Goal: Task Accomplishment & Management: Use online tool/utility

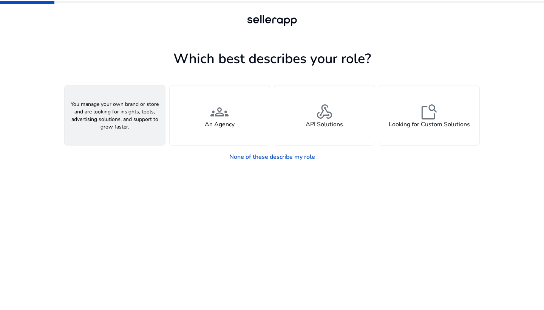
click at [132, 114] on div "person A Seller" at bounding box center [115, 115] width 101 height 60
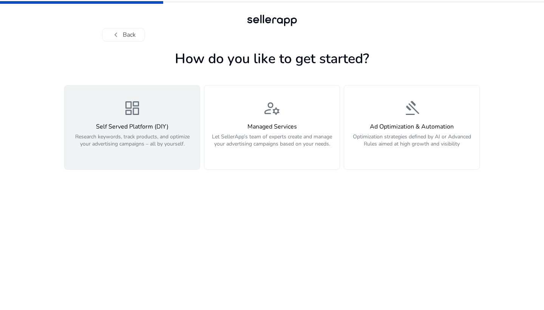
click at [147, 121] on div "dashboard Self Served Platform (DIY) Research keywords, track products, and opt…" at bounding box center [132, 127] width 126 height 57
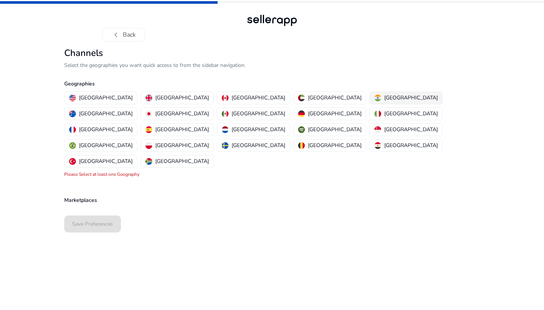
click at [384, 99] on p "[GEOGRAPHIC_DATA]" at bounding box center [411, 98] width 54 height 8
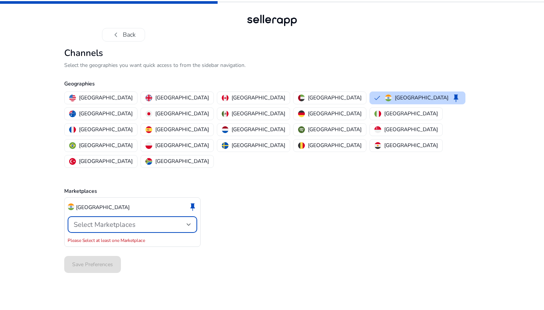
click at [108, 220] on span "Select Marketplaces" at bounding box center [105, 224] width 62 height 9
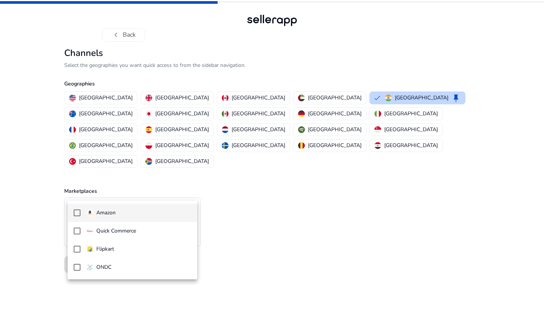
click at [114, 211] on p "Amazon" at bounding box center [105, 213] width 19 height 8
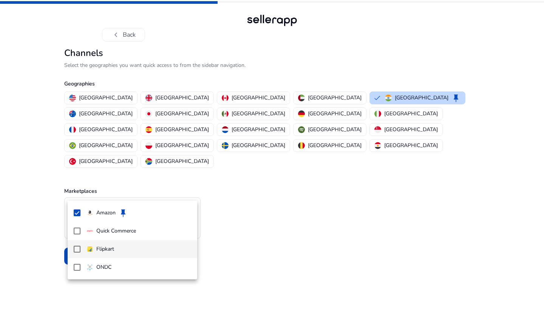
click at [117, 245] on mat-option "Flipkart" at bounding box center [133, 249] width 130 height 18
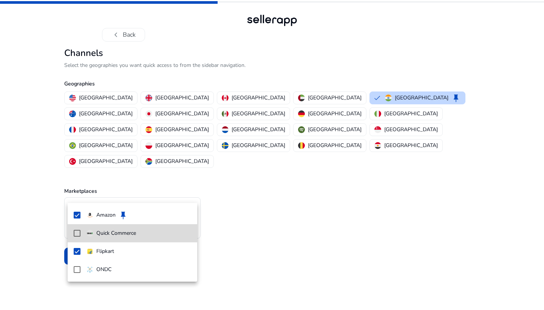
click at [75, 233] on mat-pseudo-checkbox at bounding box center [77, 233] width 7 height 7
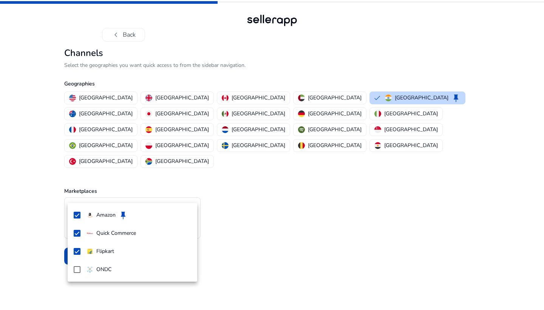
click at [265, 193] on div at bounding box center [272, 155] width 544 height 310
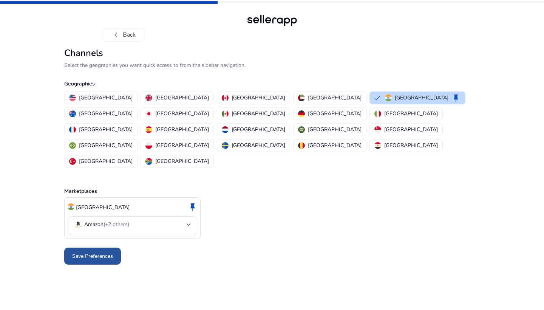
click at [95, 247] on span at bounding box center [92, 256] width 57 height 18
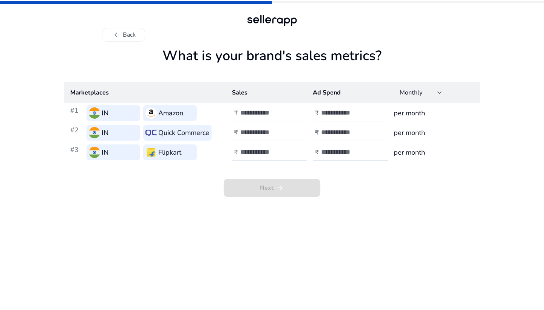
click at [250, 114] on input "number" at bounding box center [265, 113] width 51 height 8
type input "*****"
click at [257, 129] on input "number" at bounding box center [265, 132] width 51 height 8
type input "*****"
click at [254, 150] on input "number" at bounding box center [265, 152] width 51 height 8
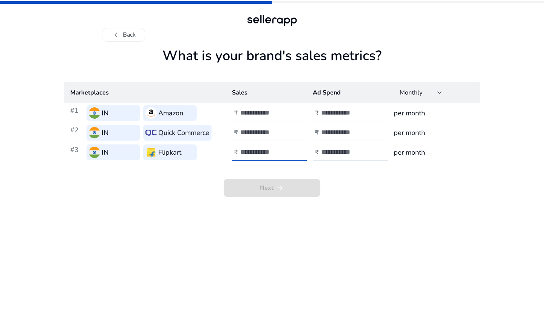
type input "*****"
click at [338, 114] on input "number" at bounding box center [346, 113] width 51 height 8
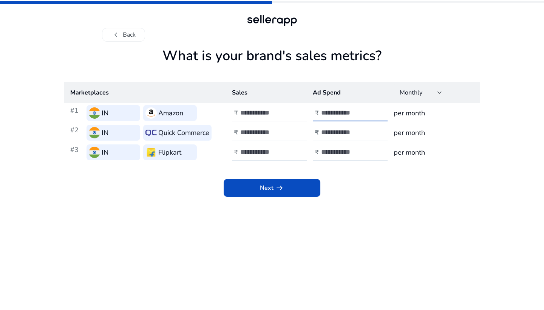
type input "****"
click at [335, 129] on input "number" at bounding box center [346, 132] width 51 height 8
type input "****"
click at [329, 152] on input "number" at bounding box center [346, 152] width 51 height 8
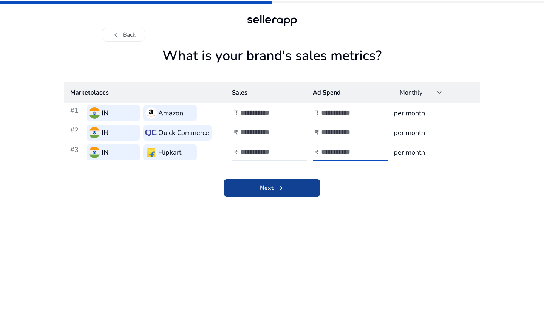
type input "****"
click at [299, 191] on span at bounding box center [272, 188] width 97 height 18
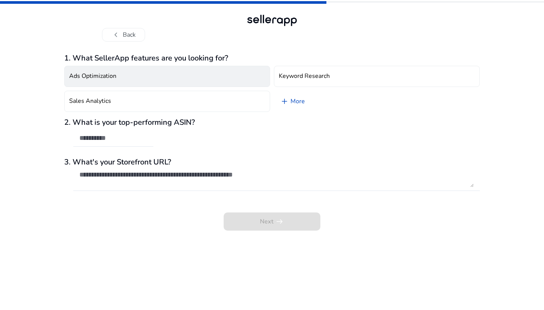
click at [112, 74] on h4 "Ads Optimization" at bounding box center [92, 76] width 47 height 7
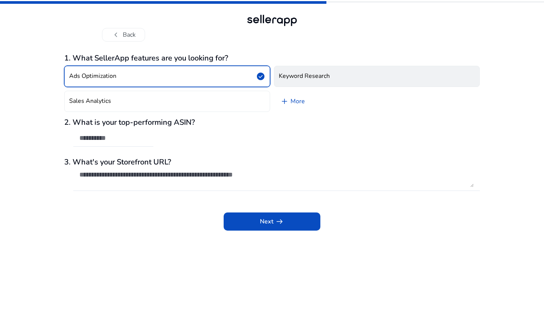
click at [280, 75] on h4 "Keyword Research" at bounding box center [304, 76] width 51 height 7
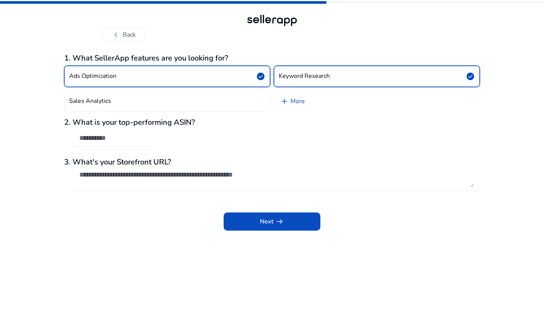
click at [217, 67] on button "Ads Optimization check_circle" at bounding box center [167, 76] width 206 height 21
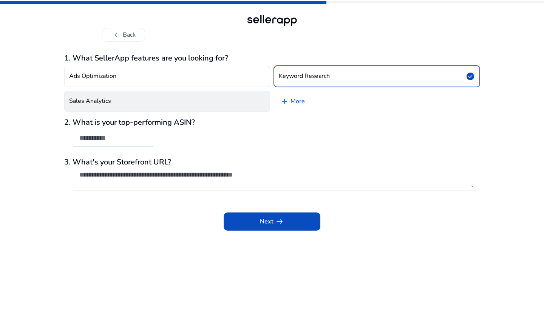
click at [212, 93] on button "Sales Analytics" at bounding box center [167, 101] width 206 height 21
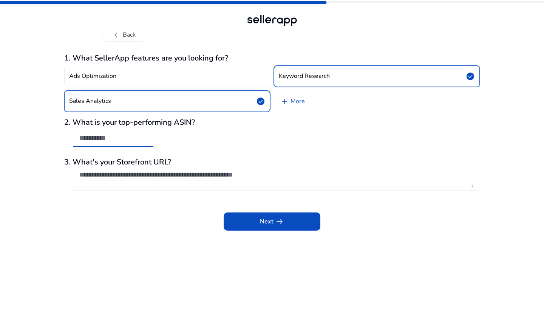
click at [115, 140] on input "text" at bounding box center [113, 138] width 68 height 8
click at [185, 122] on h3 "2. What is your top-performing ASIN?" at bounding box center [272, 122] width 416 height 9
copy h3 "ASIN"
click at [265, 233] on app-questions-diy "1. What SellerApp features are you looking for? Ads Optimization Keyword Resear…" at bounding box center [272, 182] width 416 height 256
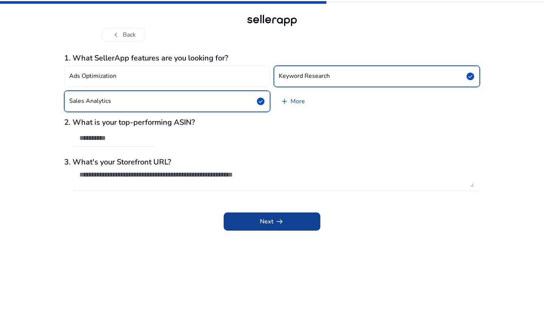
click at [263, 227] on span at bounding box center [272, 221] width 97 height 18
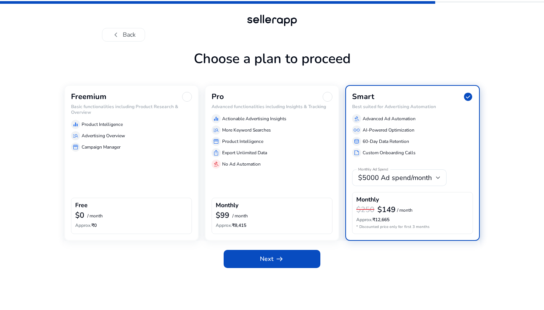
click at [138, 149] on div "storefront Campaign Manager" at bounding box center [131, 147] width 121 height 9
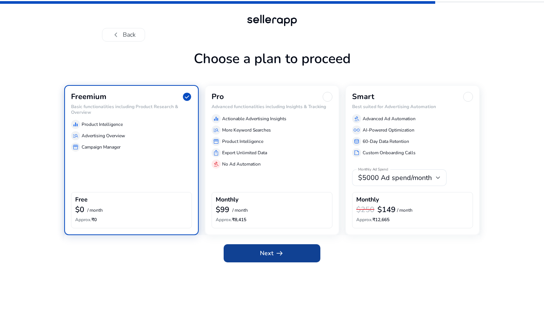
click at [278, 255] on span "arrow_right_alt" at bounding box center [279, 253] width 9 height 9
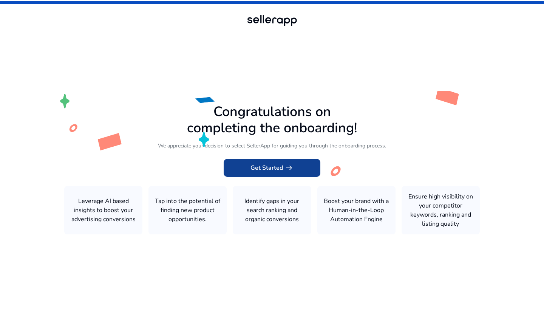
click at [252, 163] on span "Get Started arrow_right_alt" at bounding box center [272, 167] width 43 height 9
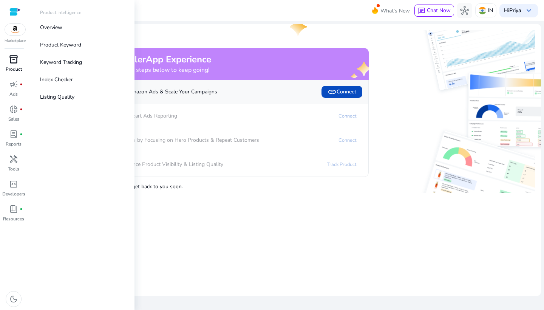
click at [13, 65] on div "inventory_2" at bounding box center [13, 59] width 21 height 12
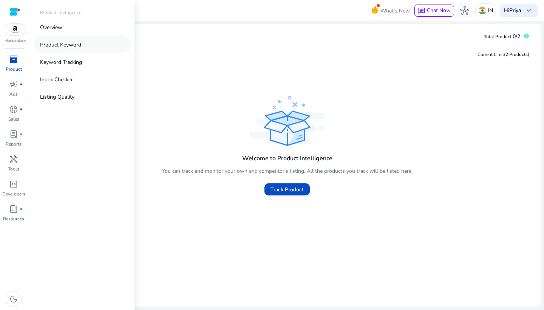
click at [66, 47] on p "Product Keyword" at bounding box center [60, 45] width 41 height 8
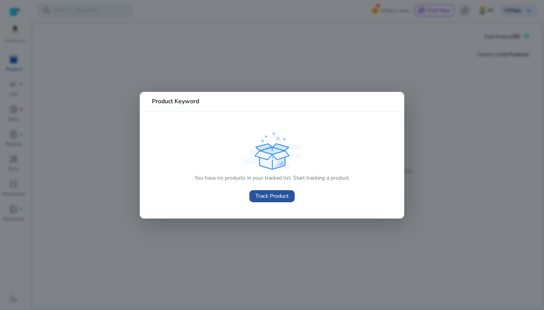
click at [278, 196] on span "Track Product" at bounding box center [272, 196] width 33 height 8
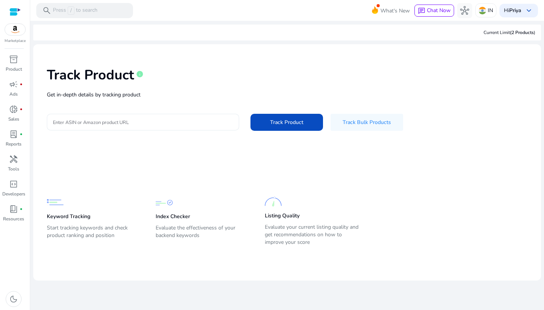
click at [167, 117] on div at bounding box center [143, 122] width 180 height 17
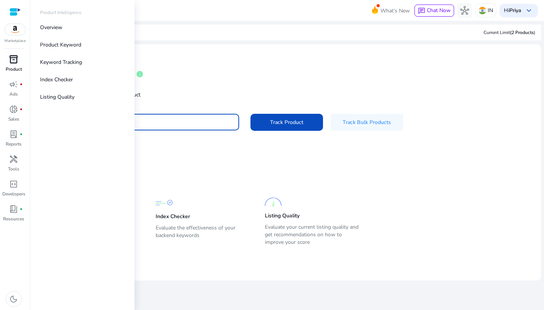
click at [16, 60] on span "inventory_2" at bounding box center [13, 59] width 9 height 9
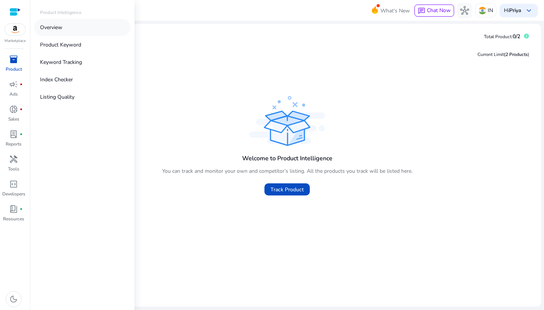
click at [72, 26] on link "Overview" at bounding box center [82, 27] width 97 height 17
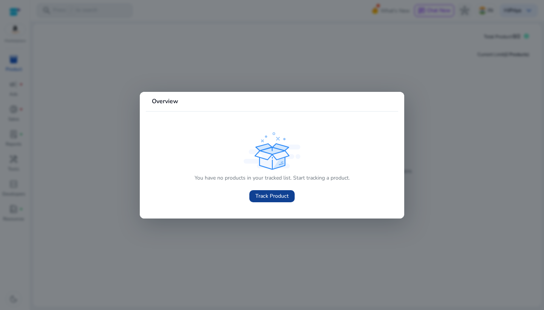
click at [260, 191] on span at bounding box center [272, 196] width 45 height 18
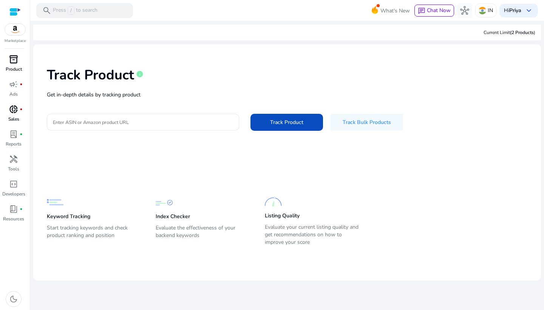
click at [23, 114] on link "donut_small fiber_manual_record Sales" at bounding box center [13, 115] width 27 height 25
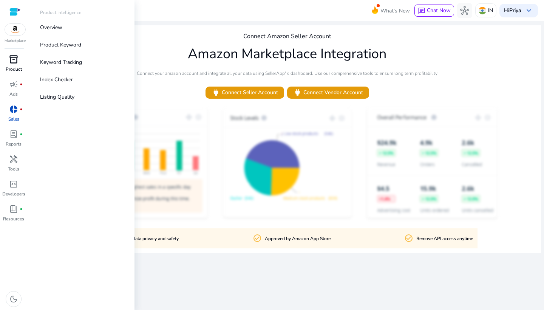
click at [7, 64] on div "inventory_2" at bounding box center [13, 59] width 21 height 12
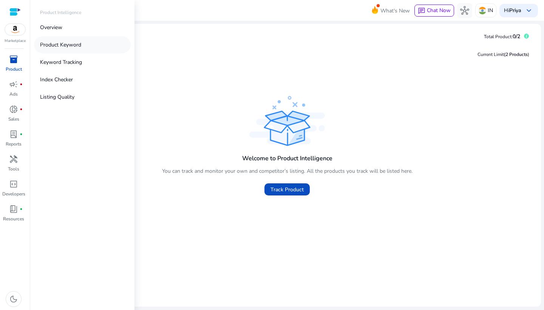
click at [84, 46] on link "Product Keyword" at bounding box center [82, 44] width 97 height 17
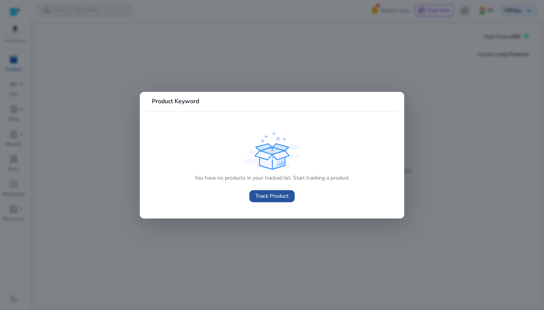
click at [284, 200] on span "Track Product" at bounding box center [272, 196] width 33 height 8
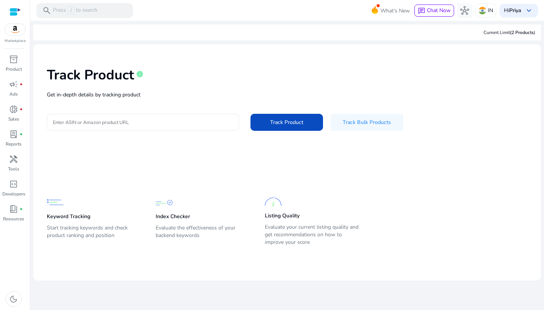
click at [153, 102] on div "Track Product info Get in-depth details by tracking product Enter ASIN or Amazo…" at bounding box center [287, 98] width 496 height 96
click at [155, 123] on input "Enter ASIN or Amazon product URL" at bounding box center [143, 122] width 180 height 8
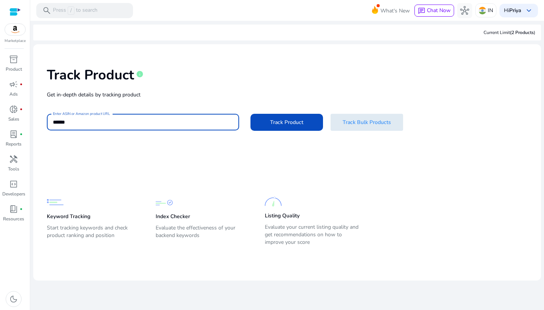
drag, startPoint x: 183, startPoint y: 115, endPoint x: 363, endPoint y: 114, distance: 180.7
click at [363, 114] on span at bounding box center [367, 122] width 73 height 18
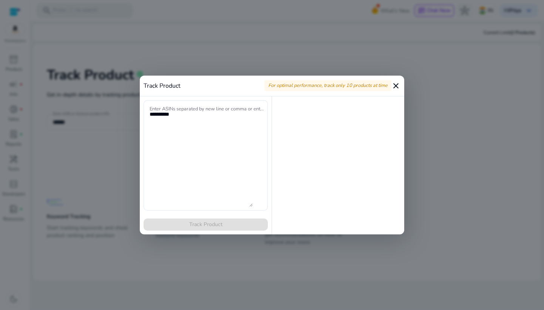
click at [395, 81] on mat-icon "close" at bounding box center [396, 85] width 9 height 9
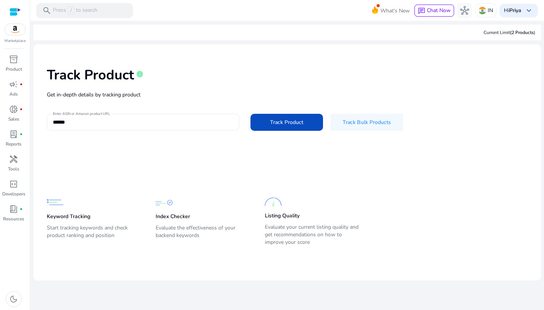
click at [156, 123] on input "******" at bounding box center [143, 122] width 180 height 8
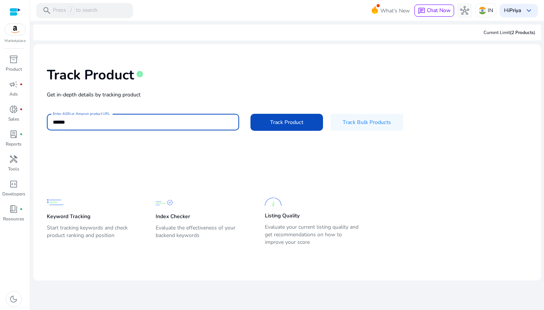
paste input "**********"
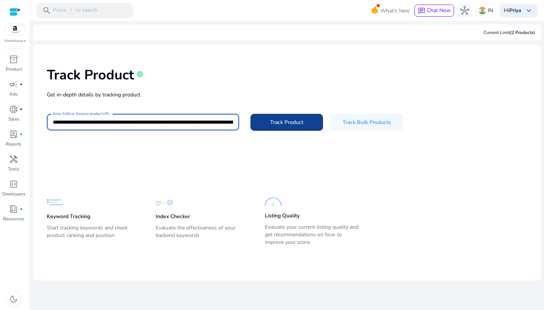
type input "**********"
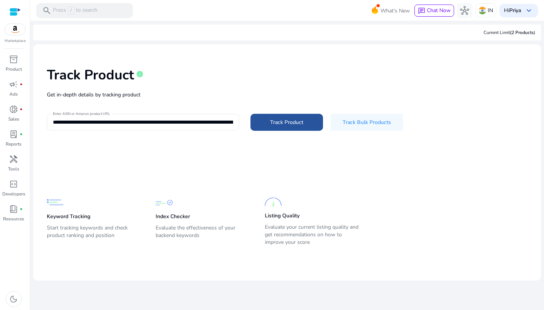
click at [286, 129] on span at bounding box center [287, 122] width 73 height 18
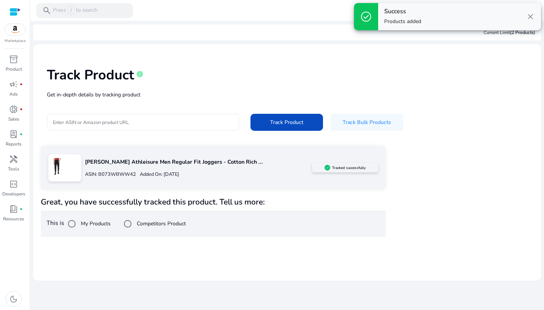
click at [169, 220] on label "Competitors Product" at bounding box center [160, 224] width 51 height 8
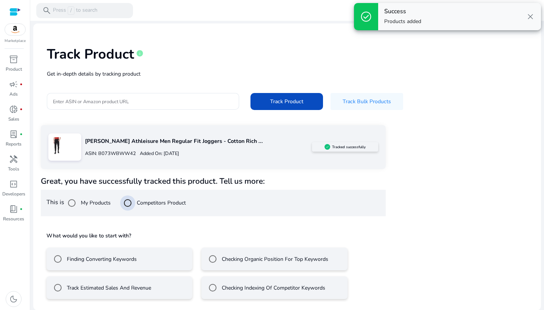
scroll to position [20, 0]
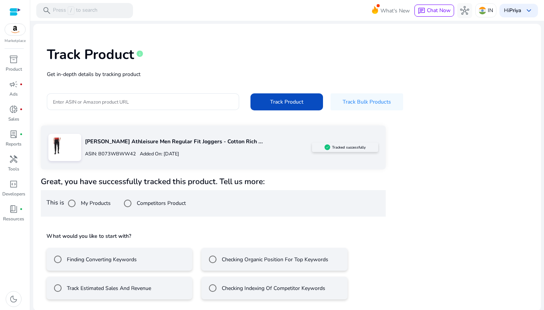
click at [136, 261] on label "Finding Converting Keywords" at bounding box center [100, 260] width 71 height 8
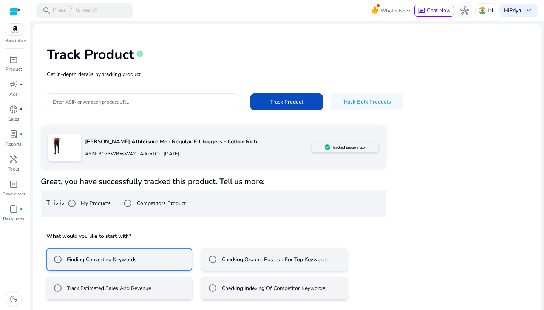
click at [143, 287] on label "Track Estimated Sales And Revenue" at bounding box center [108, 288] width 86 height 8
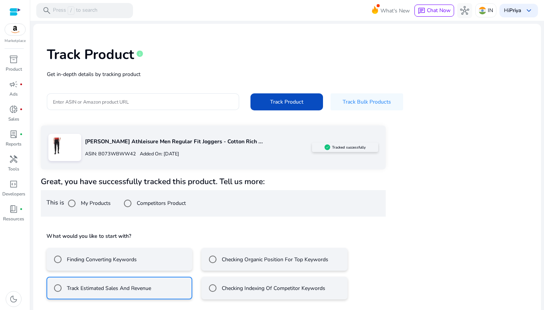
click at [142, 268] on mat-radio-button "Finding Converting Keywords" at bounding box center [120, 259] width 146 height 23
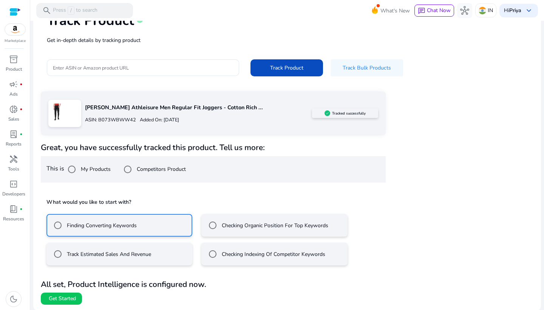
scroll to position [54, 0]
click at [59, 293] on span at bounding box center [61, 299] width 41 height 18
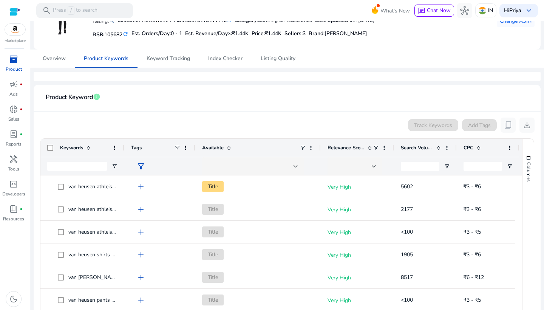
scroll to position [57, 0]
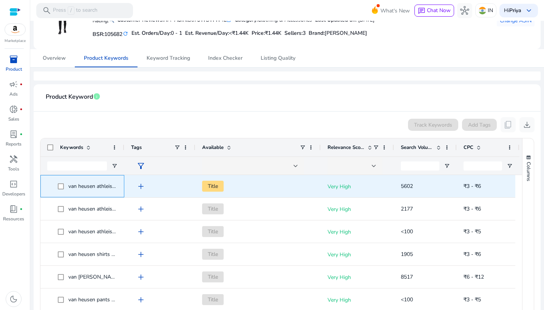
click at [107, 187] on span "van heusen athleisure" at bounding box center [93, 186] width 51 height 7
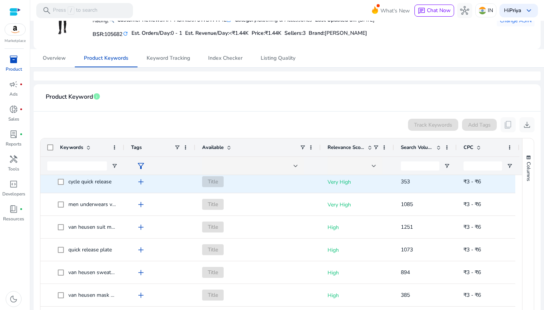
scroll to position [525, 0]
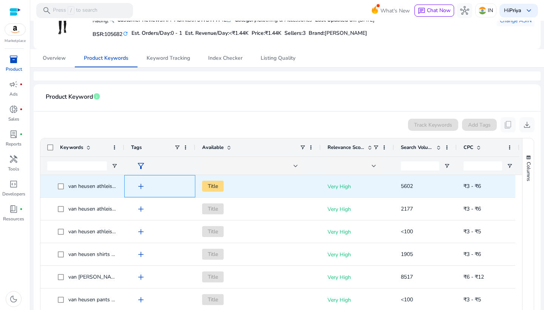
click at [137, 188] on span "add" at bounding box center [140, 186] width 9 height 9
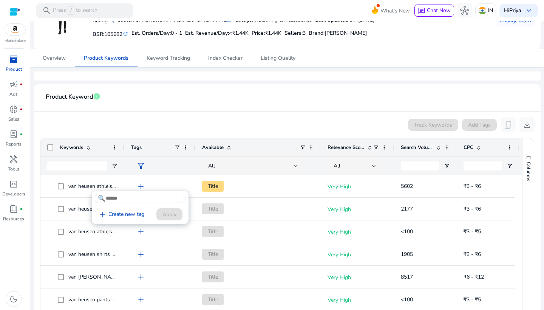
click at [88, 123] on div at bounding box center [272, 155] width 544 height 310
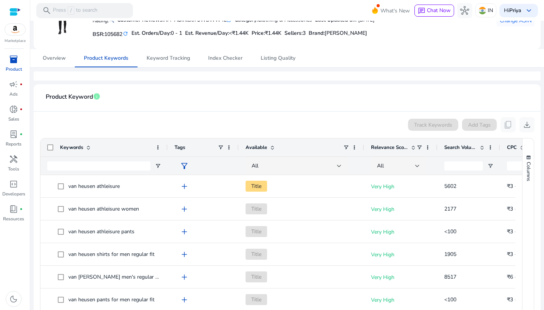
drag, startPoint x: 123, startPoint y: 148, endPoint x: 166, endPoint y: 141, distance: 43.3
click at [166, 141] on div at bounding box center [167, 147] width 3 height 18
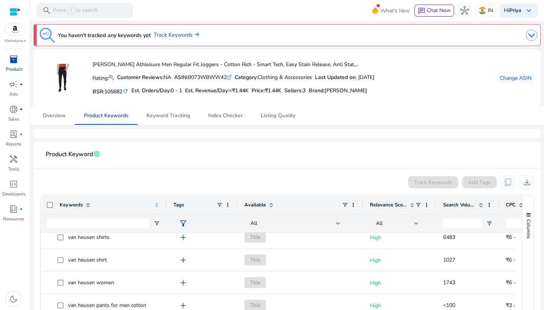
click at [156, 203] on span at bounding box center [157, 205] width 6 height 6
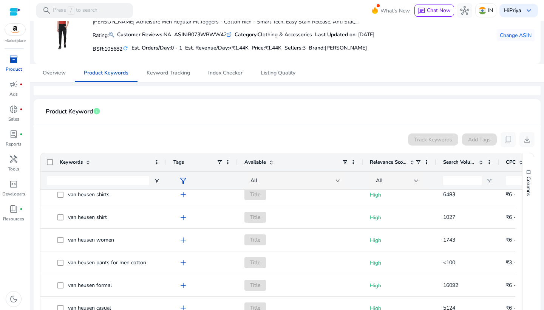
click at [138, 148] on app-product-keyword-grid "Track Keywords Add Tags content_copy download Press ENTER to sort. Press Space …" at bounding box center [287, 264] width 495 height 276
click at [264, 166] on div "Available" at bounding box center [294, 162] width 98 height 14
click at [263, 162] on span "Available" at bounding box center [256, 162] width 22 height 7
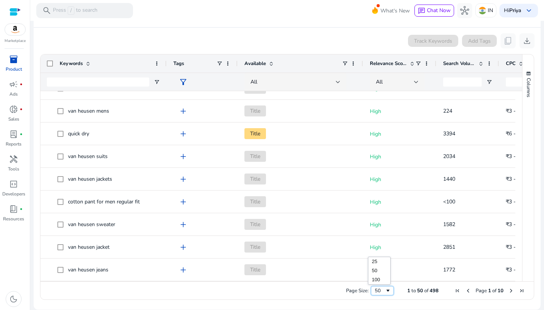
click at [386, 288] on span "Page Size" at bounding box center [388, 291] width 6 height 6
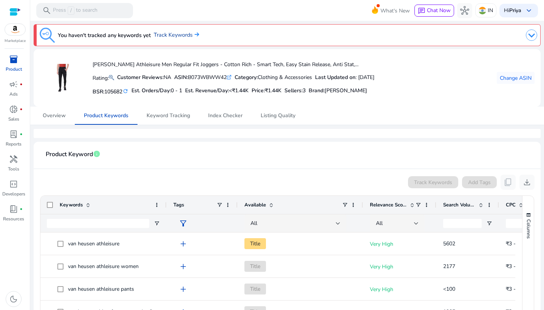
click at [197, 35] on img at bounding box center [196, 34] width 6 height 5
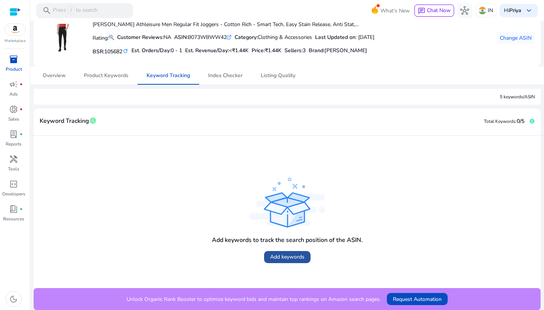
click at [286, 255] on span "Add keywords" at bounding box center [287, 257] width 34 height 8
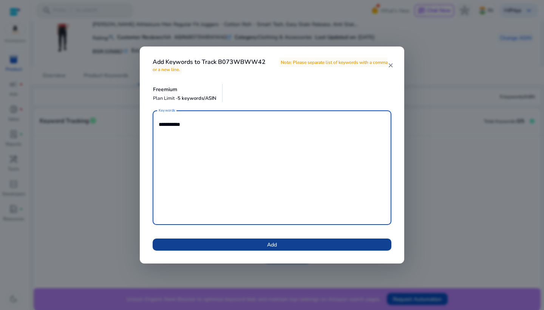
type textarea "**********"
click at [251, 247] on span at bounding box center [272, 245] width 239 height 18
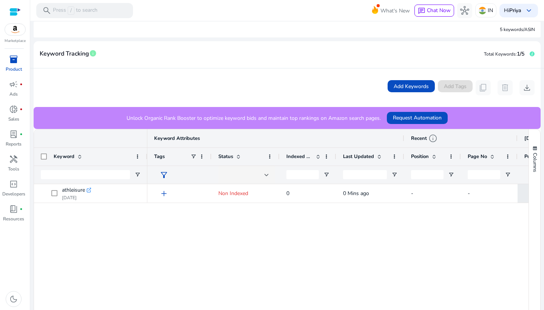
click at [189, 138] on span "Keyword Attributes" at bounding box center [177, 138] width 46 height 7
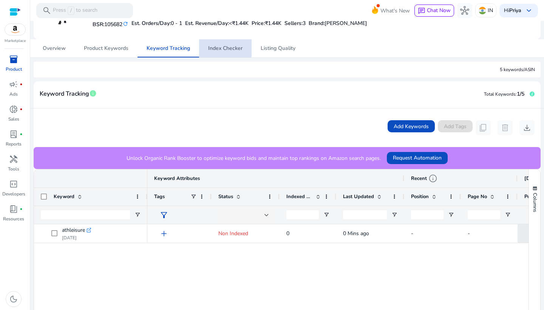
click at [214, 40] on span "Index Checker" at bounding box center [225, 48] width 34 height 18
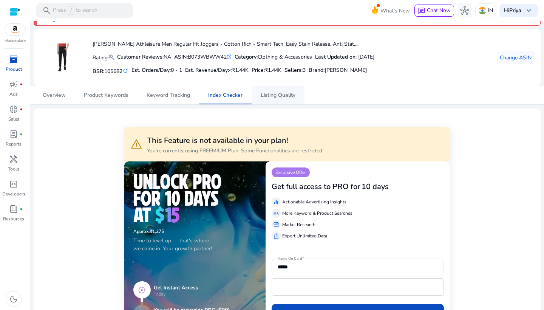
click at [258, 96] on link "Listing Quality" at bounding box center [278, 95] width 53 height 18
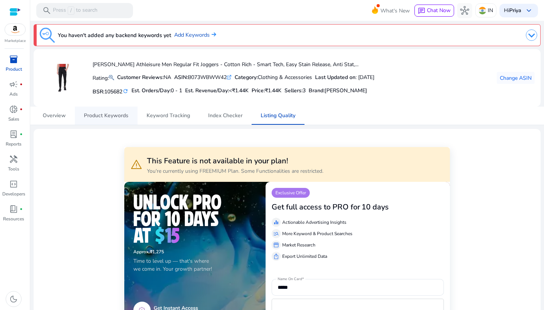
click at [89, 119] on span "Product Keywords" at bounding box center [106, 116] width 45 height 18
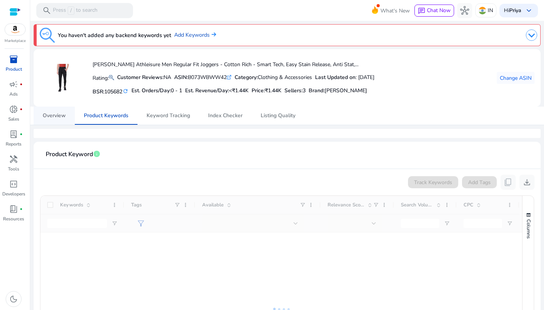
click at [54, 113] on span "Overview" at bounding box center [54, 115] width 23 height 5
